Goal: Information Seeking & Learning: Learn about a topic

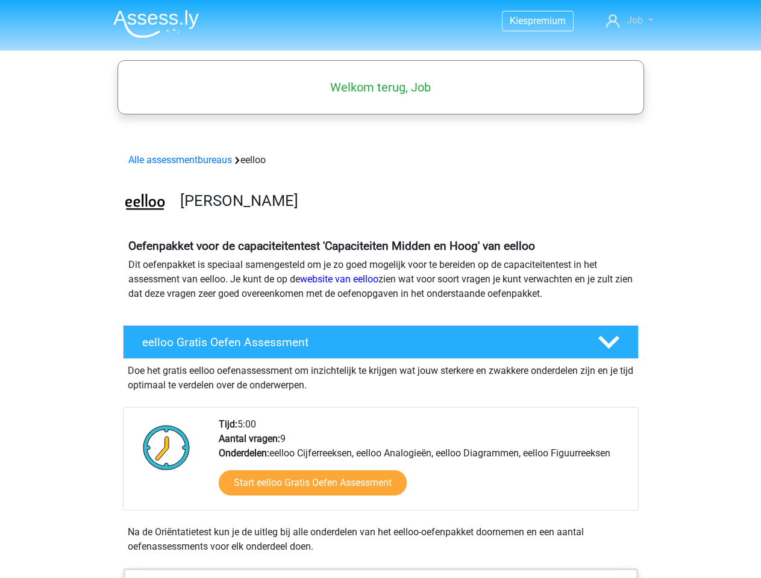
click at [630, 20] on span "Job" at bounding box center [635, 19] width 16 height 11
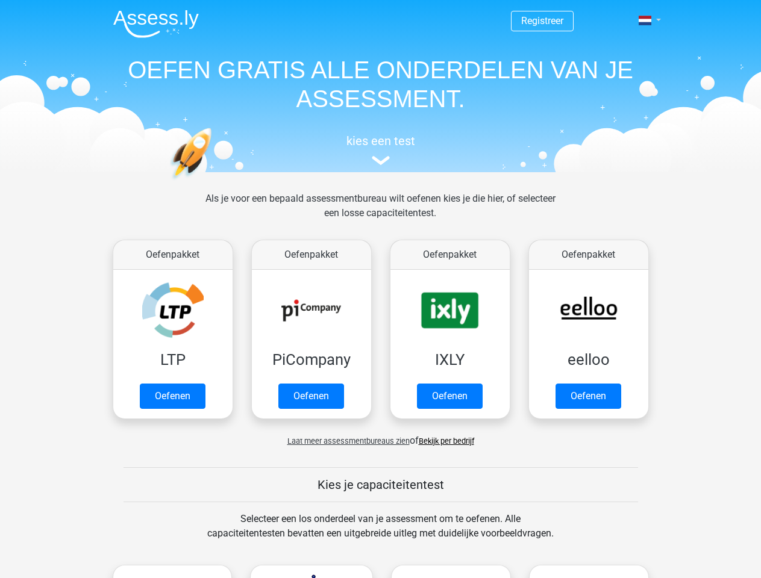
click at [646, 20] on span at bounding box center [645, 21] width 13 height 10
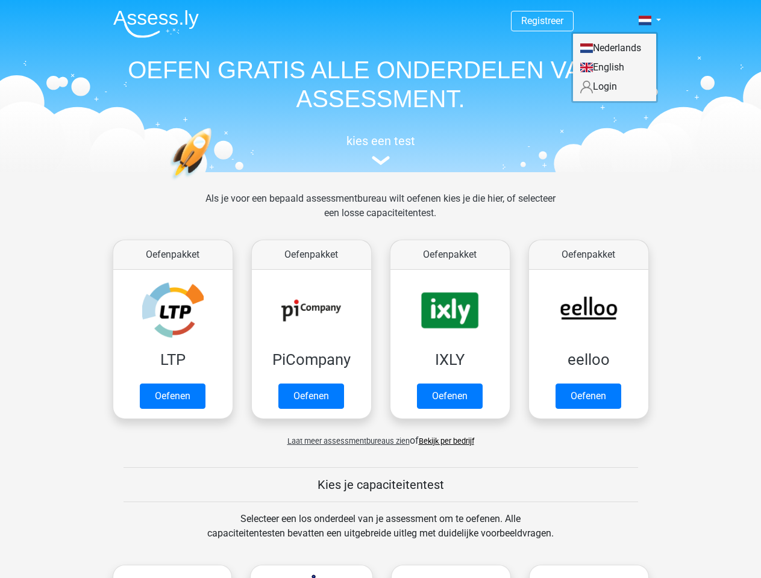
click at [345, 441] on span "Laat meer assessmentbureaus zien" at bounding box center [348, 441] width 122 height 9
